Goal: Transaction & Acquisition: Purchase product/service

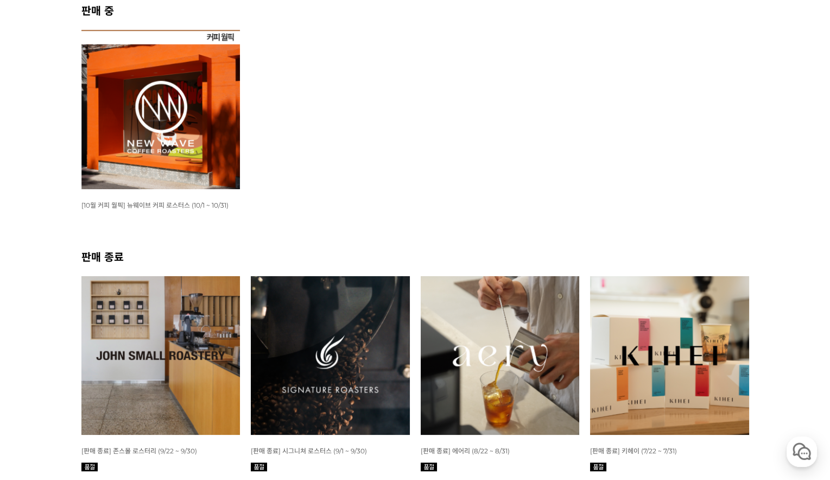
scroll to position [256, 0]
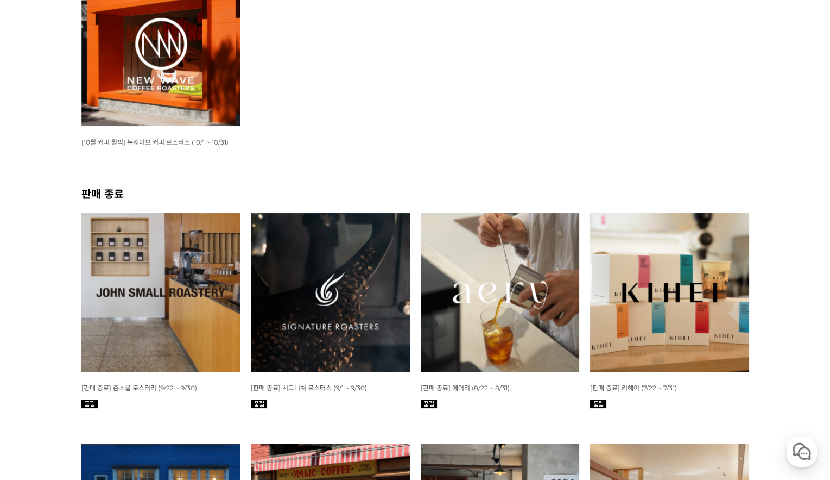
click at [164, 55] on img at bounding box center [160, 46] width 159 height 159
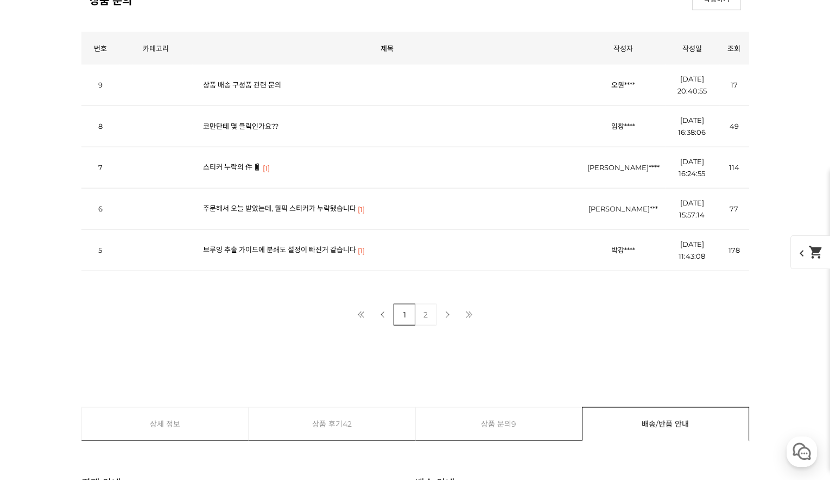
scroll to position [4312, 0]
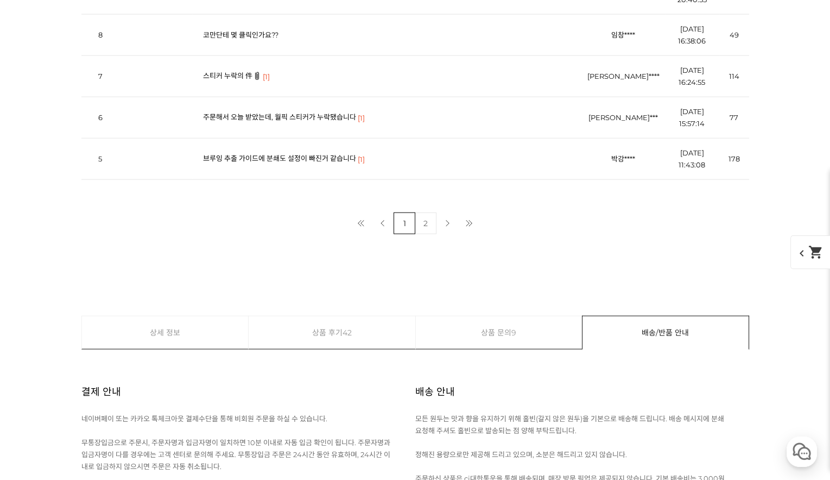
scroll to position [4449, 0]
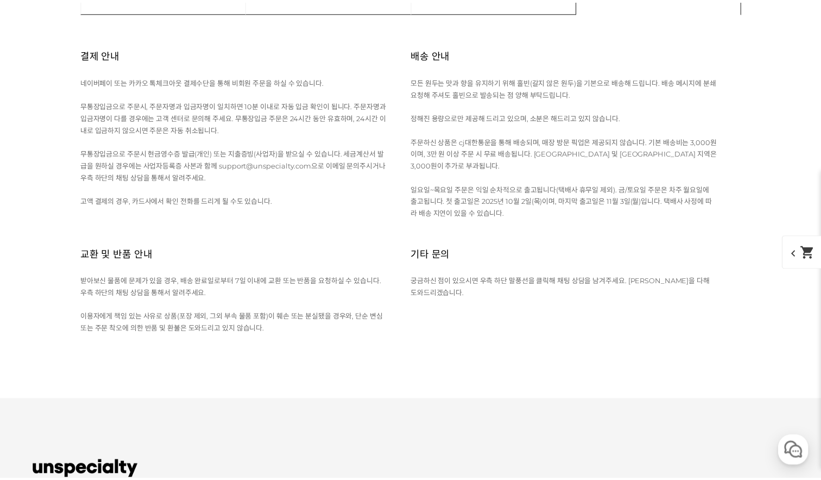
scroll to position [4839, 0]
